Goal: Subscribe to service/newsletter

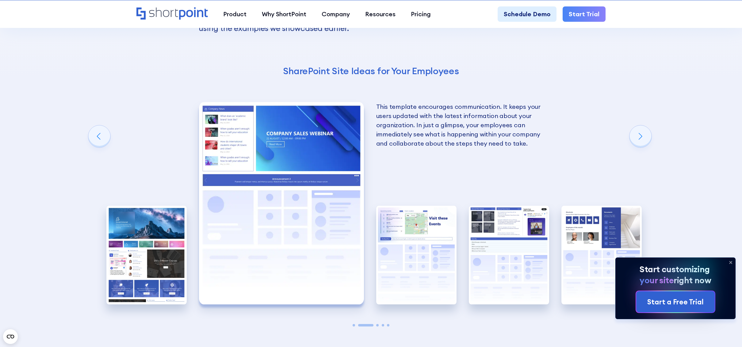
scroll to position [1249, 0]
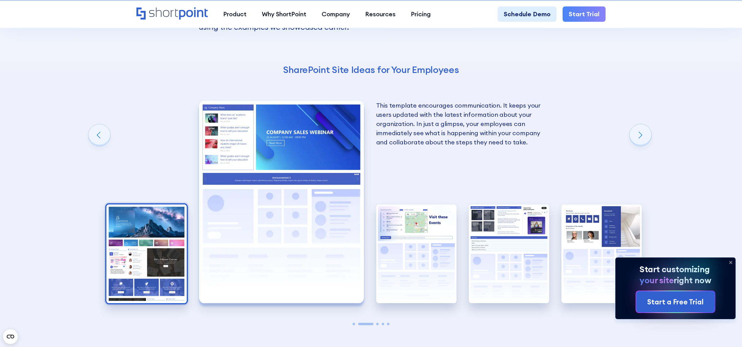
click at [159, 249] on img "1 / 5" at bounding box center [146, 254] width 80 height 99
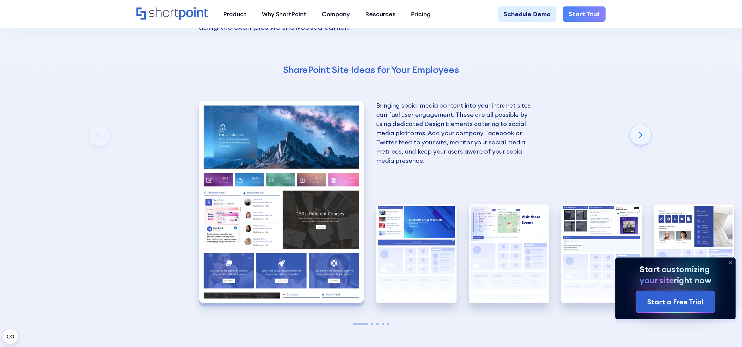
click at [282, 184] on img "1 / 5" at bounding box center [281, 202] width 165 height 202
click at [696, 231] on img "5 / 5" at bounding box center [694, 254] width 80 height 99
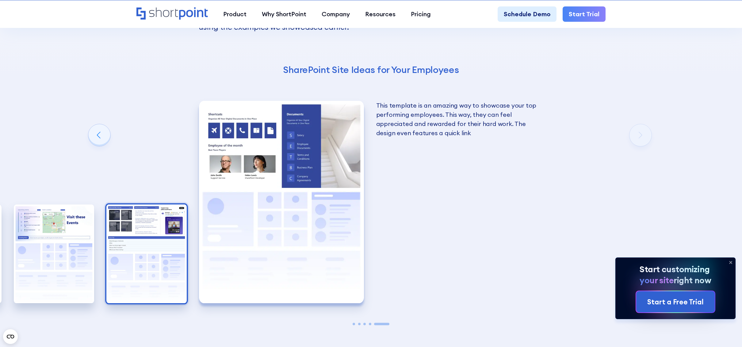
click at [137, 253] on img "4 / 5" at bounding box center [146, 254] width 80 height 99
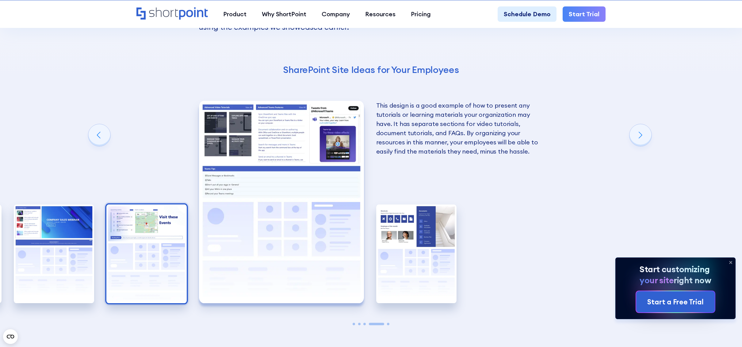
click at [135, 260] on img "3 / 5" at bounding box center [146, 254] width 80 height 99
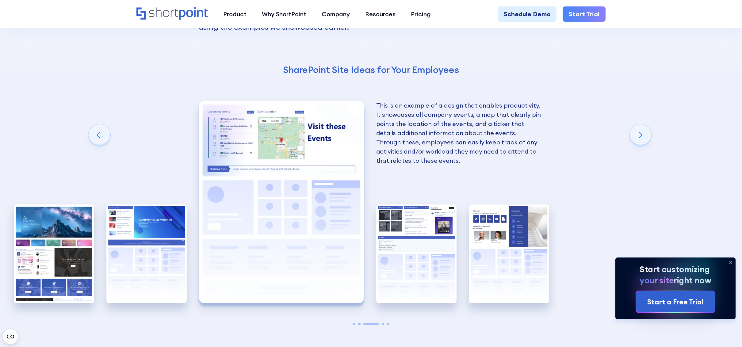
click at [103, 257] on div "Bringing social media content into your intranet sites can fuel user engagement…" at bounding box center [82, 202] width 136 height 252
click at [136, 265] on img "2 / 5" at bounding box center [146, 254] width 80 height 99
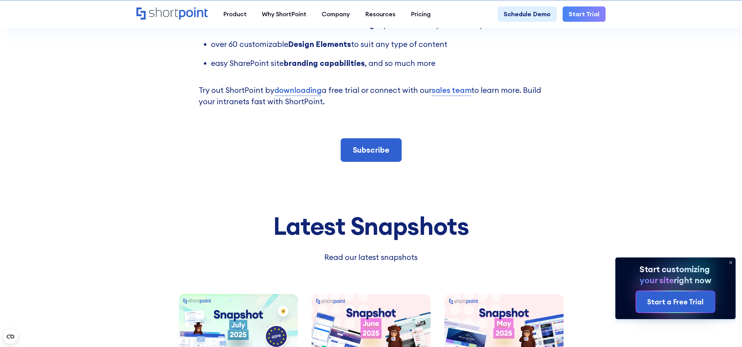
scroll to position [1717, 0]
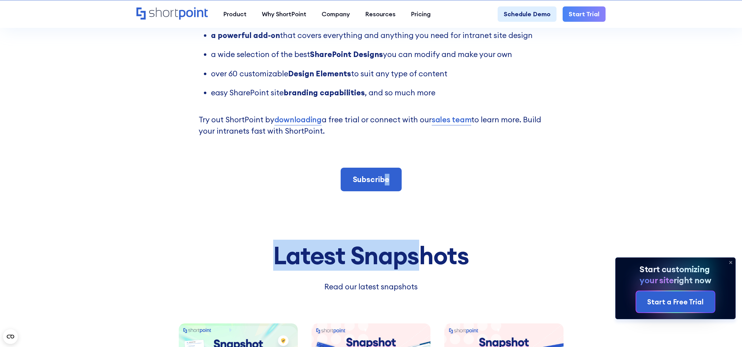
drag, startPoint x: 421, startPoint y: 221, endPoint x: 370, endPoint y: 151, distance: 86.6
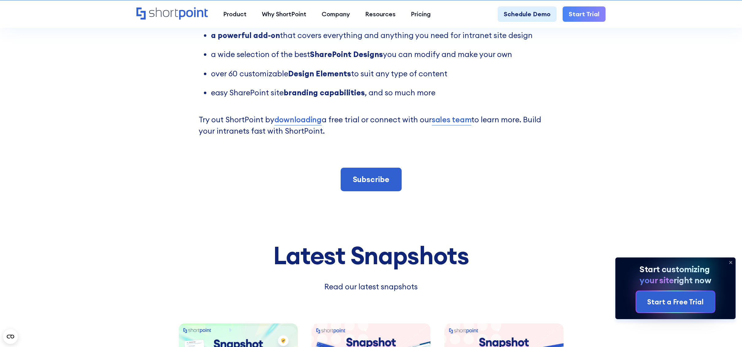
drag, startPoint x: 370, startPoint y: 151, endPoint x: 378, endPoint y: 161, distance: 12.5
click at [378, 161] on div "Start Creating Your Own Amazing SharePoint Sites Begin your design journey [DAT…" at bounding box center [371, 68] width 345 height 247
click at [382, 172] on link "Subscribe" at bounding box center [371, 180] width 61 height 24
